Goal: Task Accomplishment & Management: Complete application form

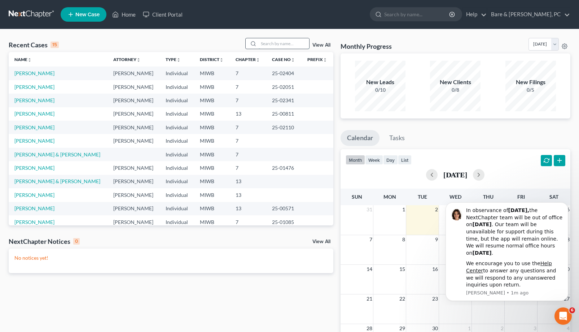
click at [264, 43] on input "search" at bounding box center [284, 43] width 51 height 10
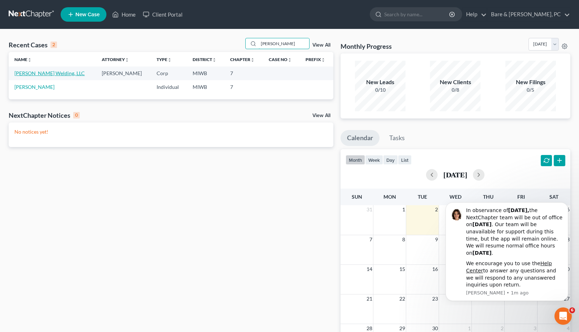
type input "[PERSON_NAME]"
click at [34, 76] on link "[PERSON_NAME] Welding, LLC" at bounding box center [49, 73] width 70 height 6
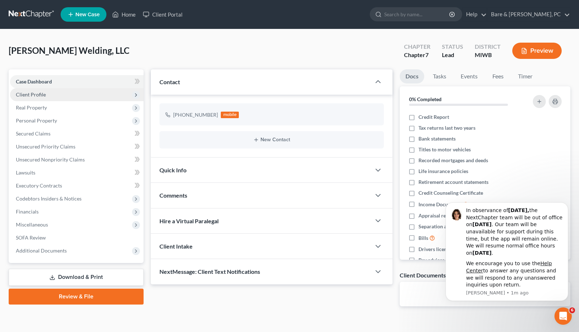
click at [34, 95] on span "Client Profile" at bounding box center [31, 94] width 30 height 6
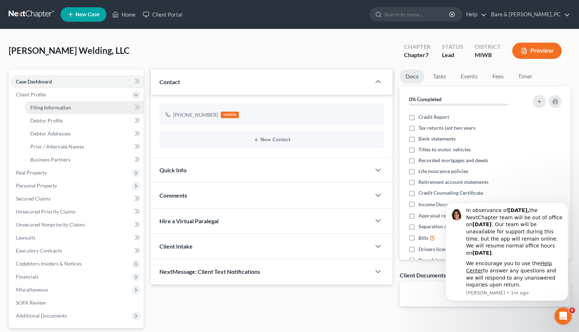
click at [34, 108] on span "Filing Information" at bounding box center [50, 107] width 41 height 6
select select "3"
select select "1"
select select "0"
select select "41"
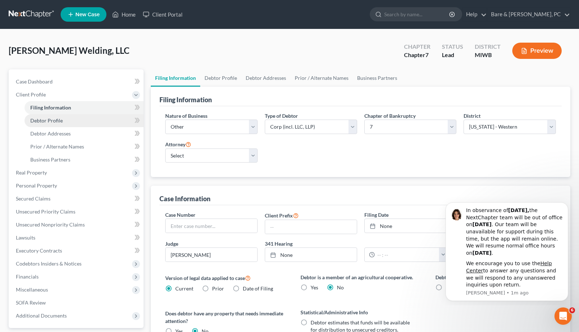
click at [40, 123] on span "Debtor Profile" at bounding box center [46, 120] width 32 height 6
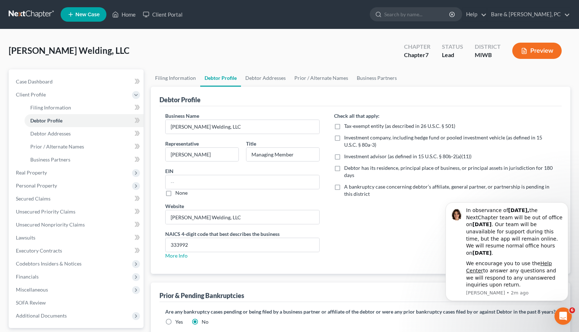
click at [80, 12] on span "New Case" at bounding box center [87, 14] width 24 height 5
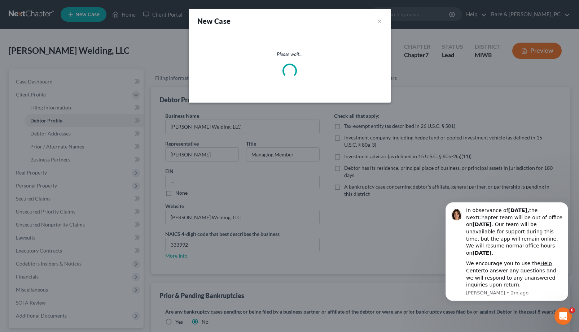
select select "41"
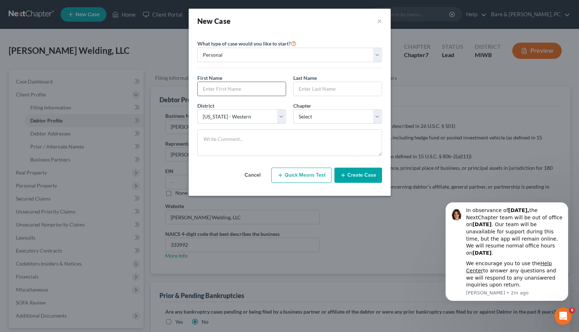
click at [228, 87] on input "text" at bounding box center [242, 89] width 88 height 14
click at [380, 22] on button "×" at bounding box center [379, 21] width 5 height 10
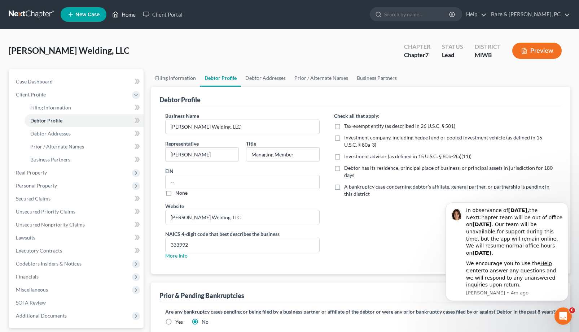
click at [131, 15] on link "Home" at bounding box center [124, 14] width 31 height 13
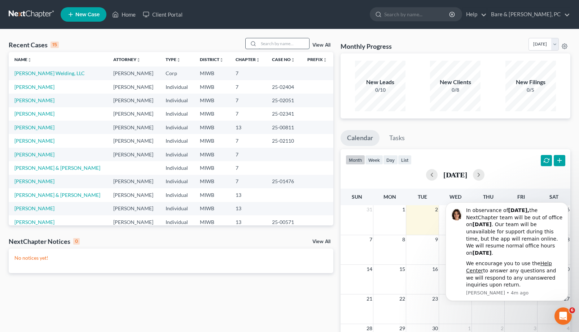
click at [264, 43] on input "search" at bounding box center [284, 43] width 51 height 10
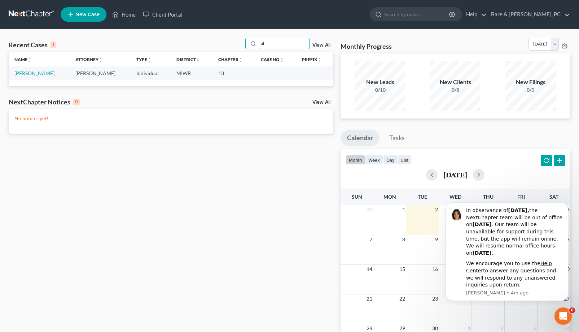
type input "a"
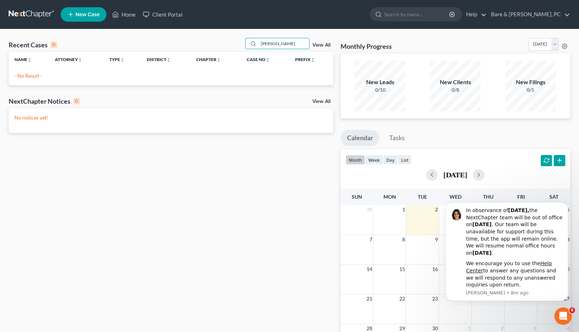
type input "[PERSON_NAME]"
